Goal: Information Seeking & Learning: Learn about a topic

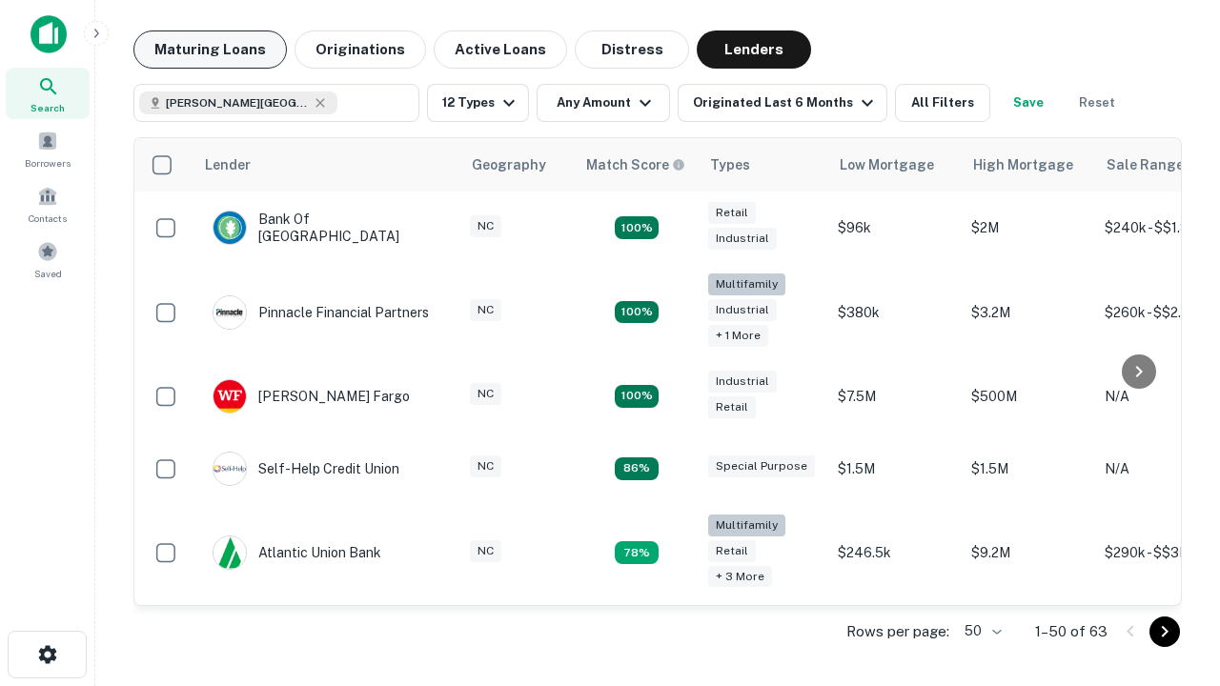
click at [210, 50] on button "Maturing Loans" at bounding box center [209, 49] width 153 height 38
